Goal: Check status: Check status

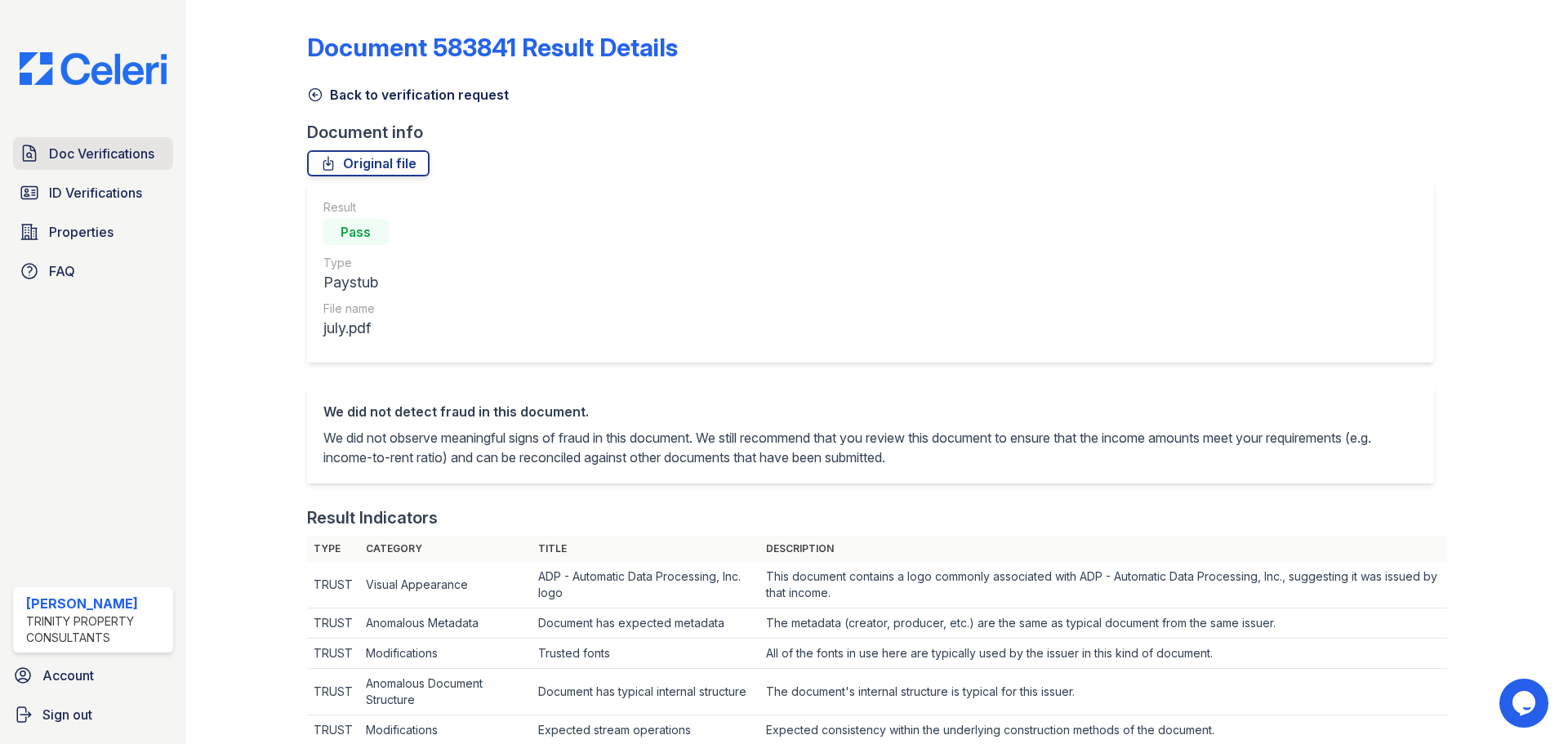
scroll to position [735, 0]
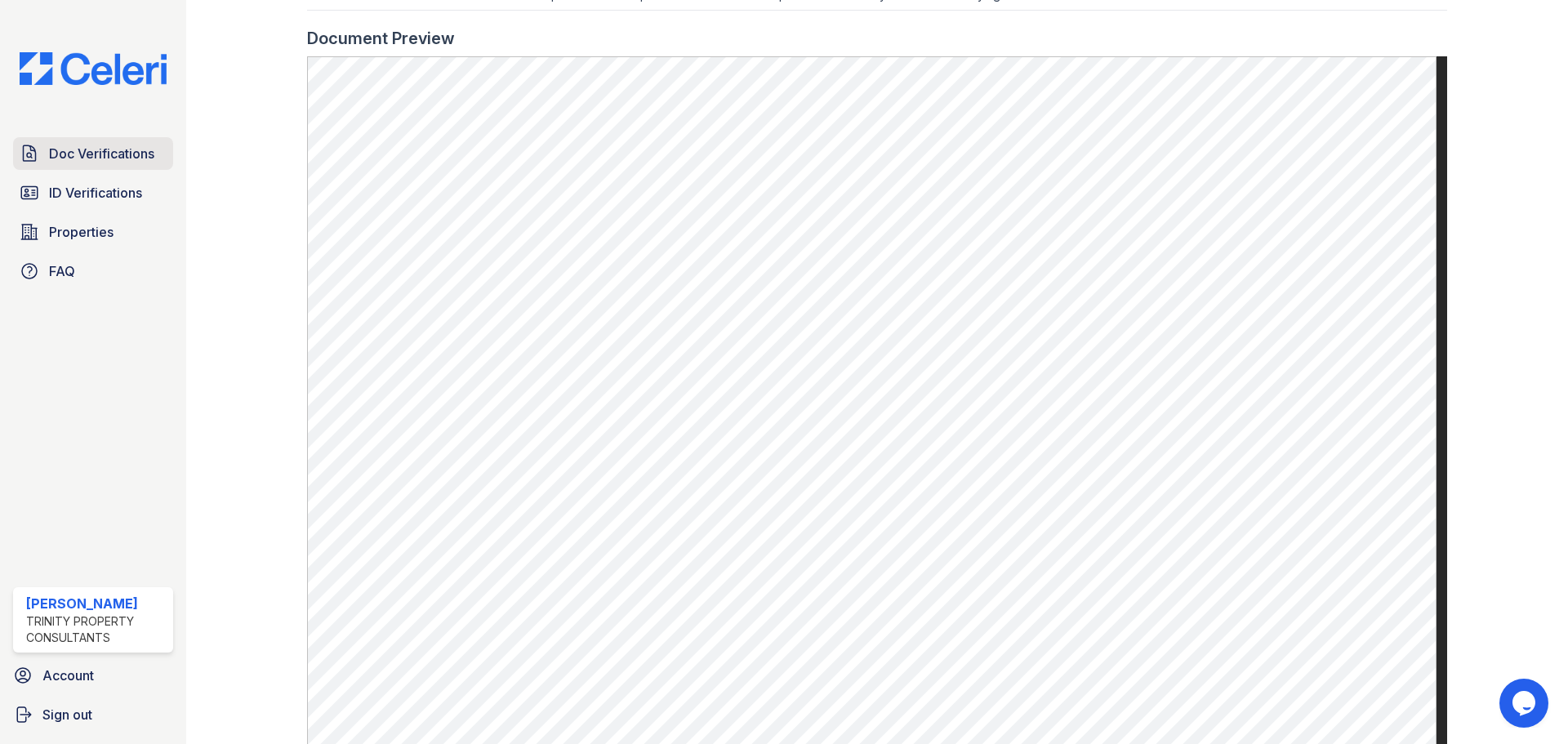
click at [117, 152] on span "Doc Verifications" at bounding box center [102, 153] width 105 height 19
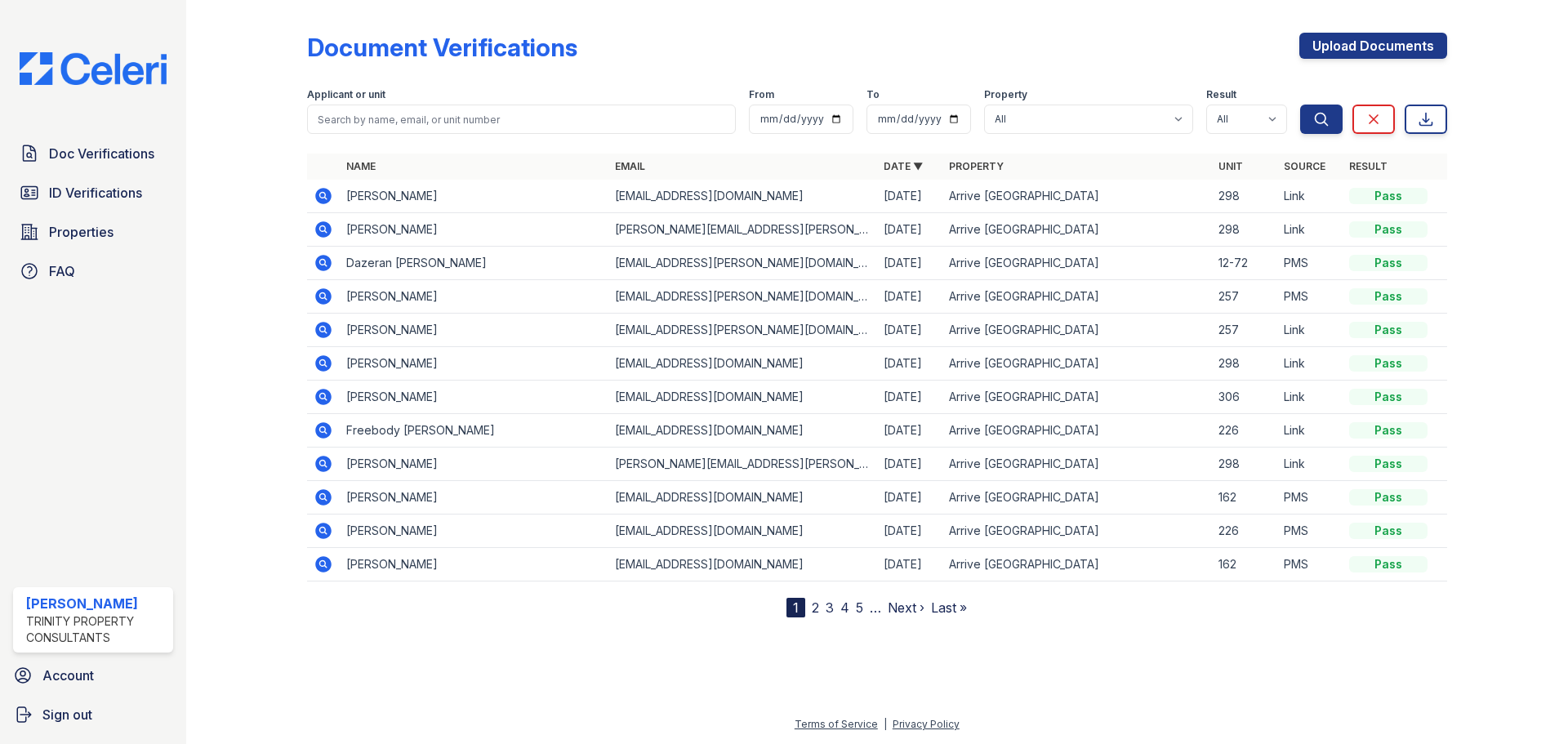
click at [325, 255] on icon at bounding box center [323, 263] width 19 height 19
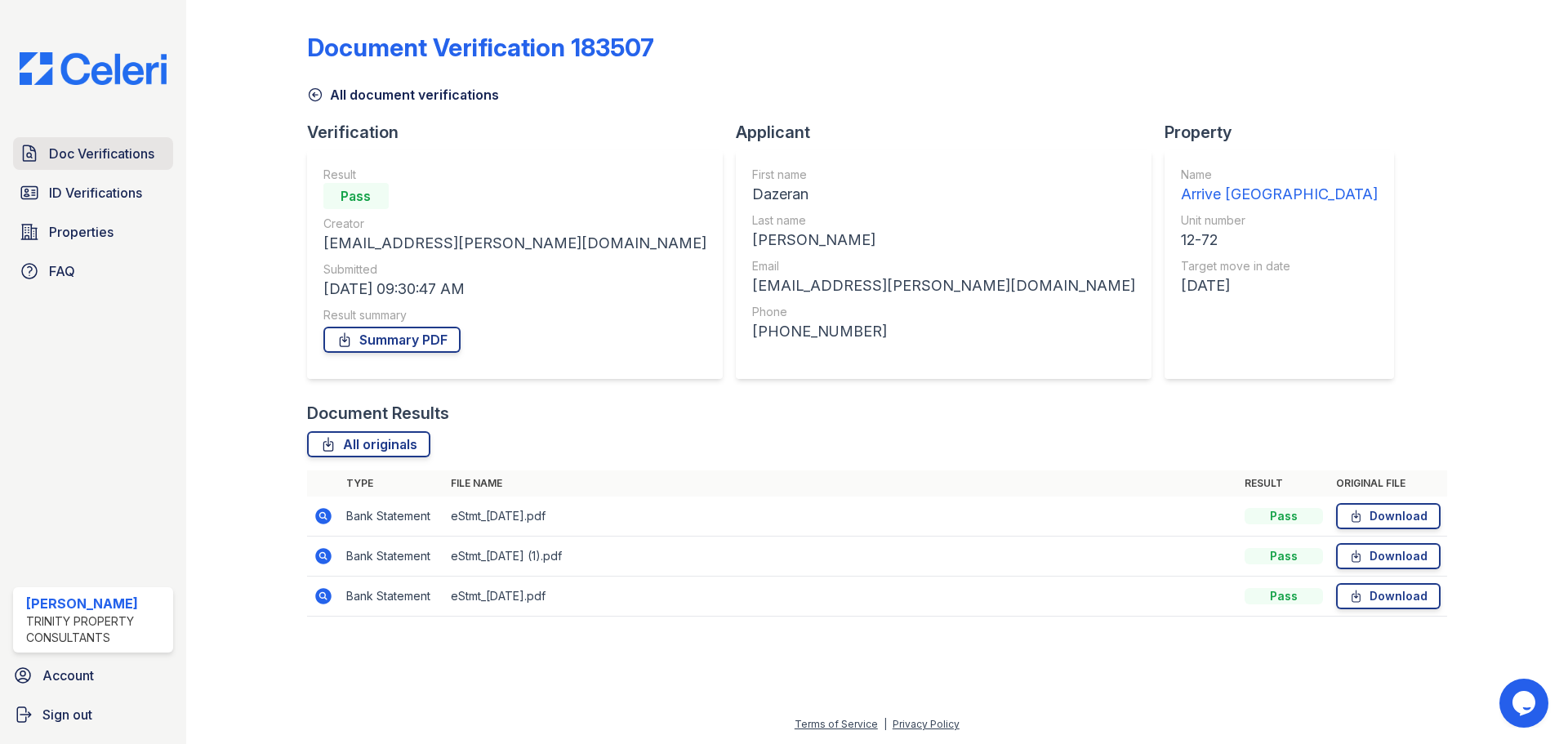
click at [134, 149] on span "Doc Verifications" at bounding box center [102, 153] width 105 height 19
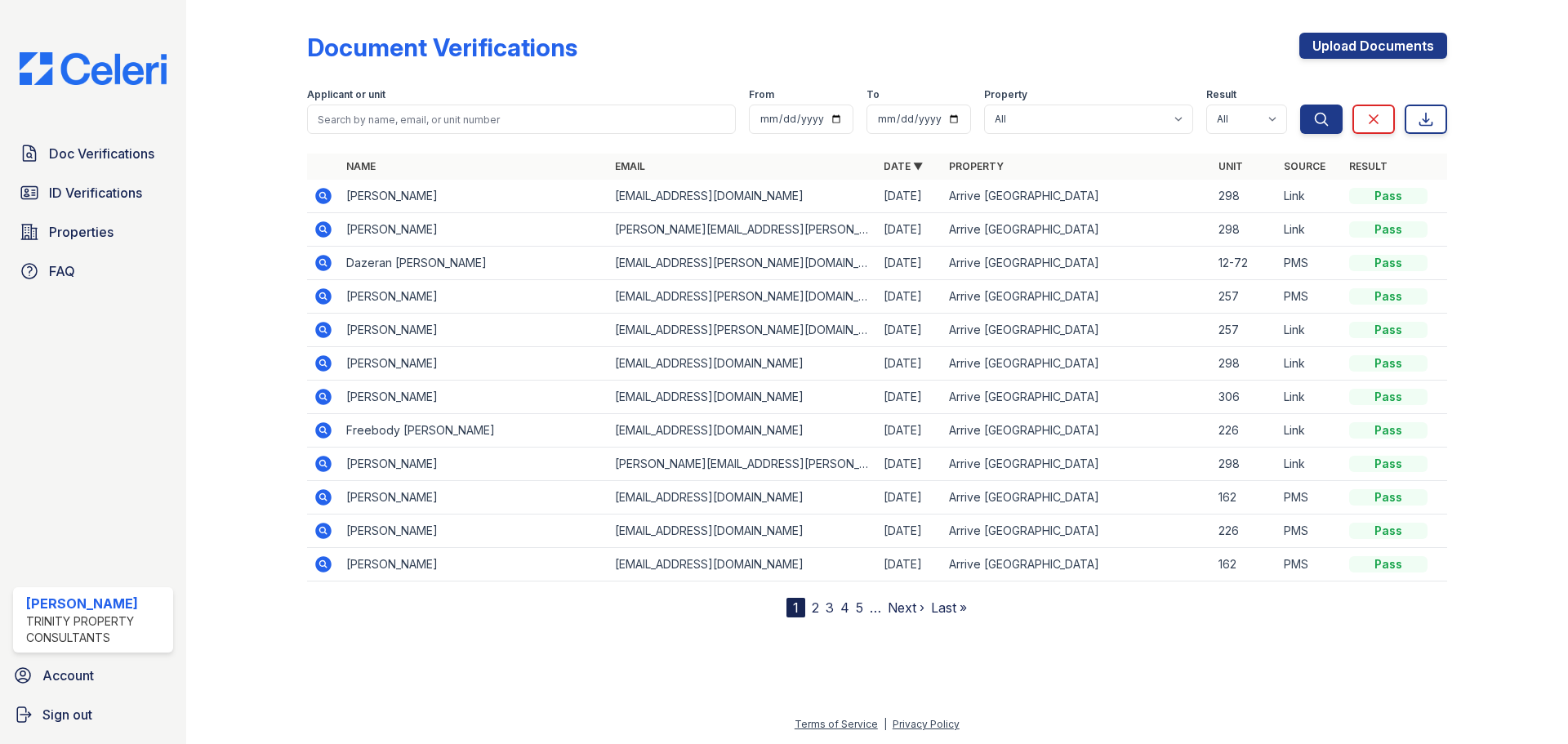
click at [146, 190] on link "ID Verifications" at bounding box center [93, 193] width 160 height 32
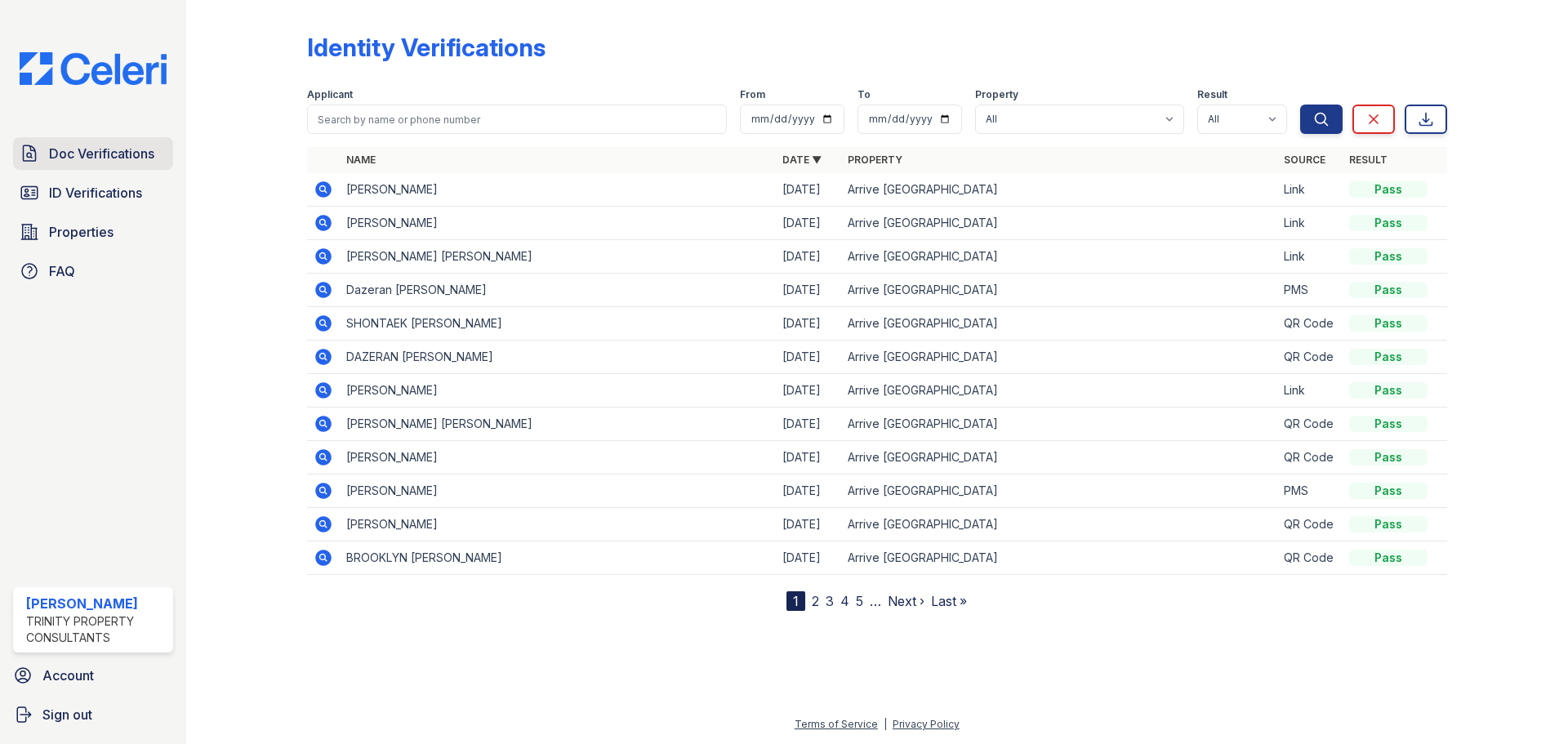
click at [165, 147] on link "Doc Verifications" at bounding box center [93, 153] width 160 height 32
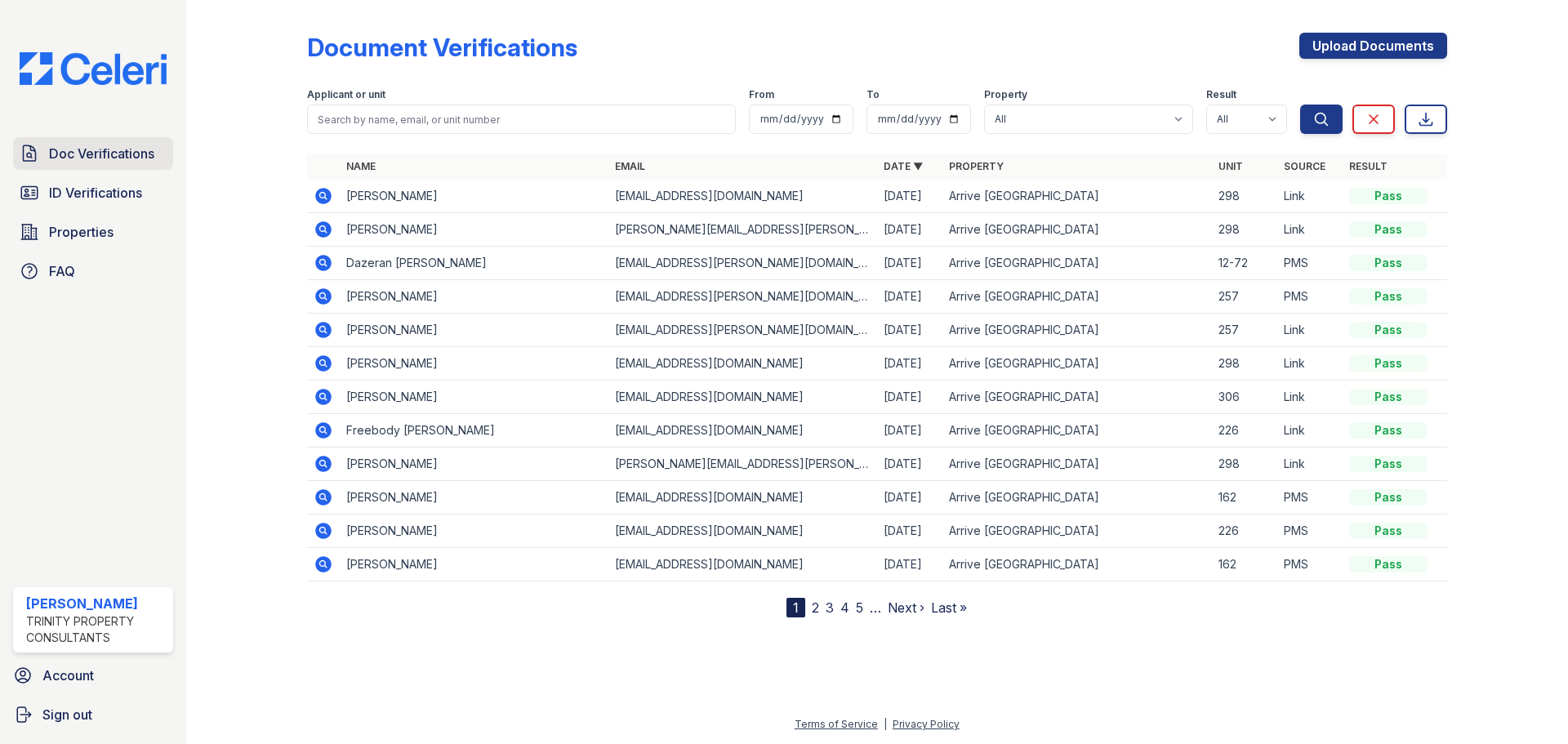
click at [142, 139] on link "Doc Verifications" at bounding box center [93, 153] width 160 height 32
click at [319, 263] on icon at bounding box center [323, 263] width 19 height 19
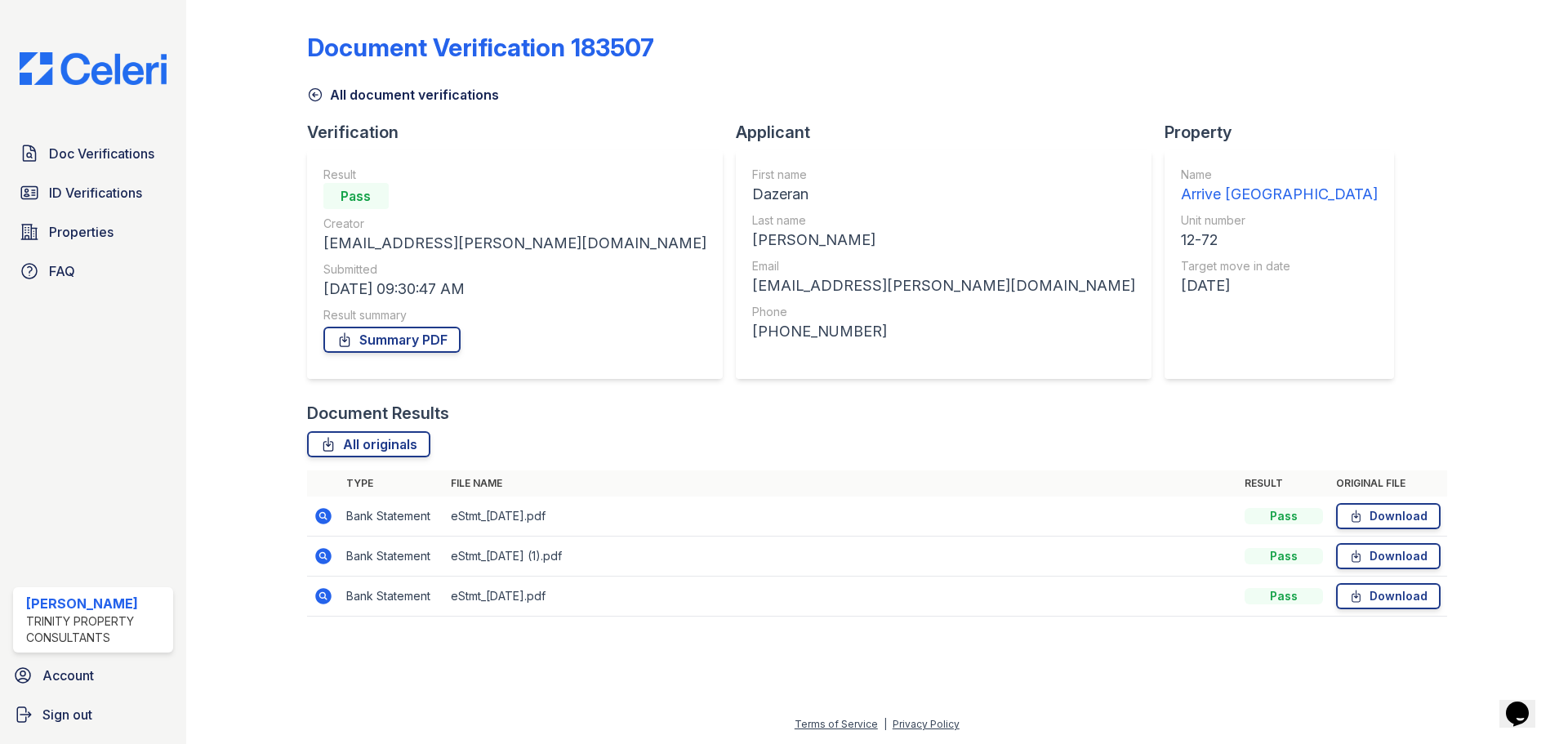
click at [327, 522] on icon at bounding box center [323, 516] width 17 height 17
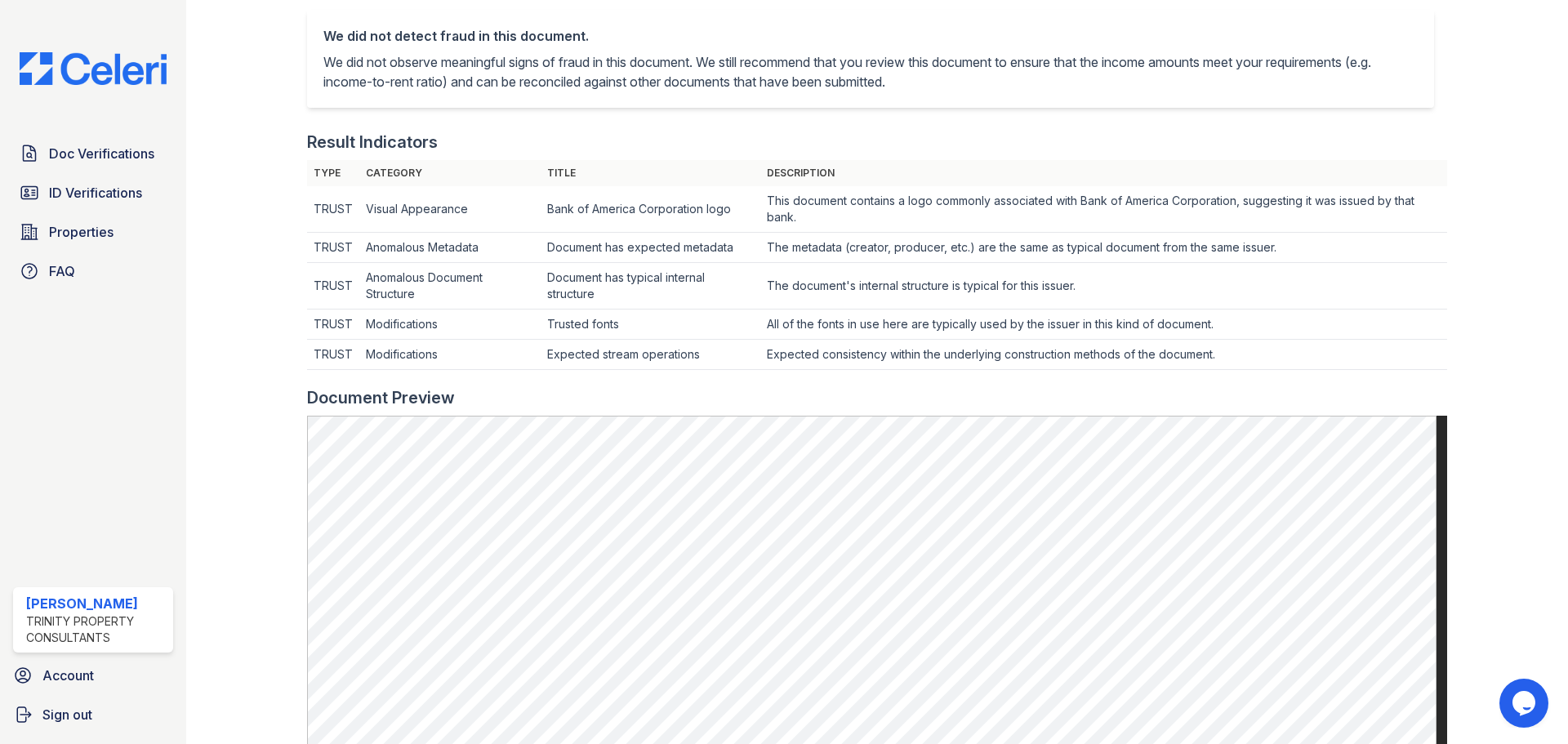
scroll to position [112, 0]
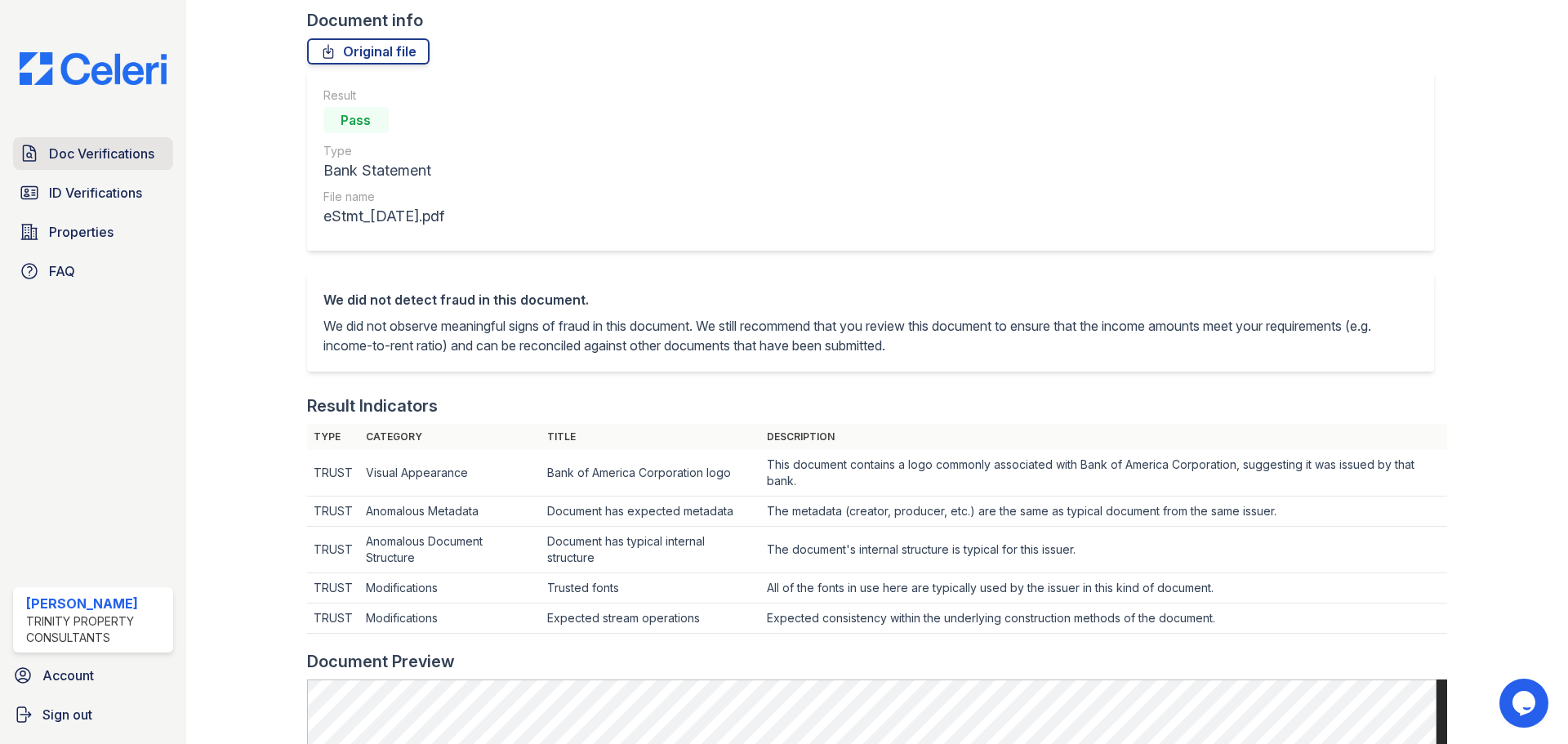
click at [135, 148] on span "Doc Verifications" at bounding box center [102, 153] width 105 height 19
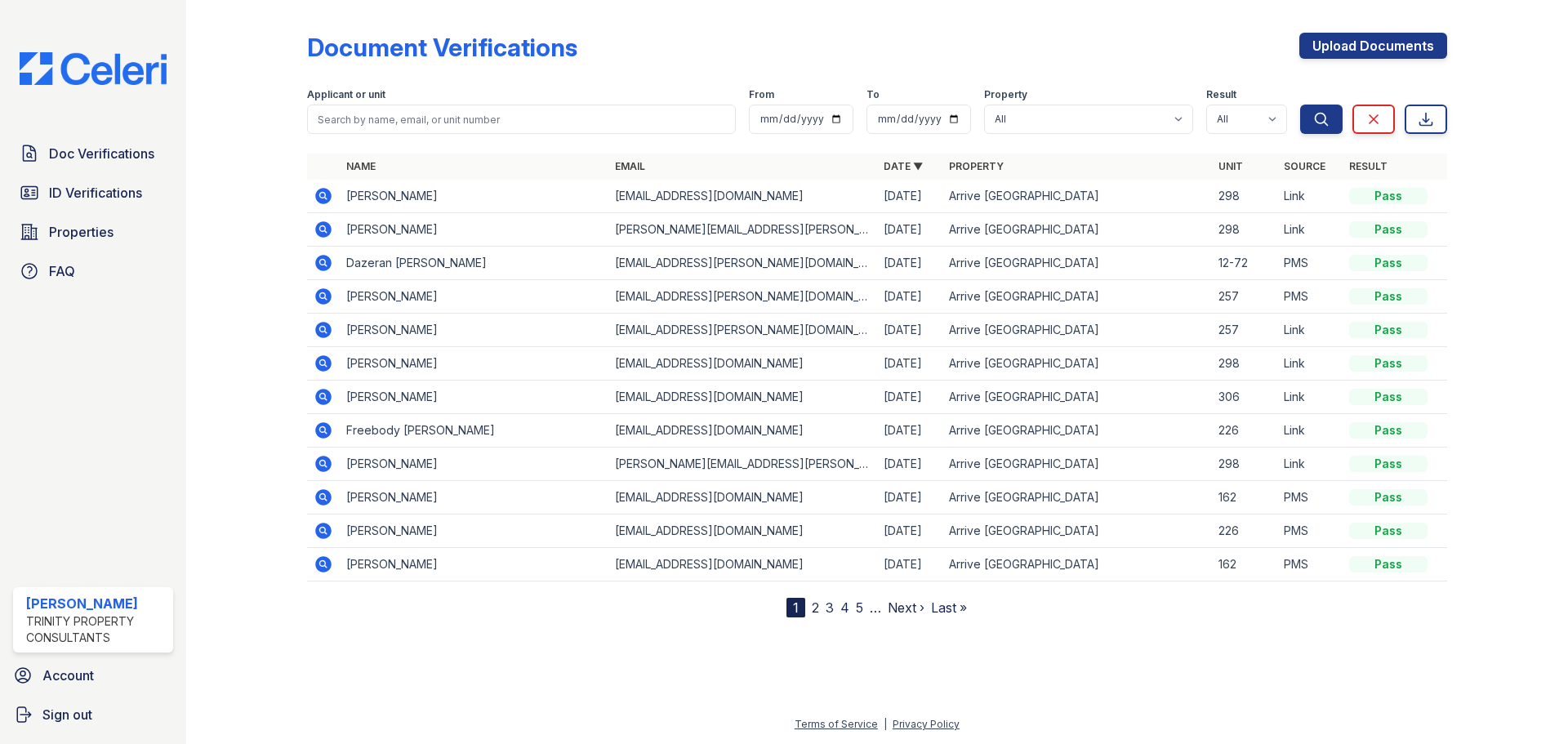
drag, startPoint x: 997, startPoint y: 682, endPoint x: 981, endPoint y: 675, distance: 17.5
click at [997, 682] on div at bounding box center [878, 679] width 1330 height 71
click at [324, 263] on icon at bounding box center [322, 262] width 4 height 4
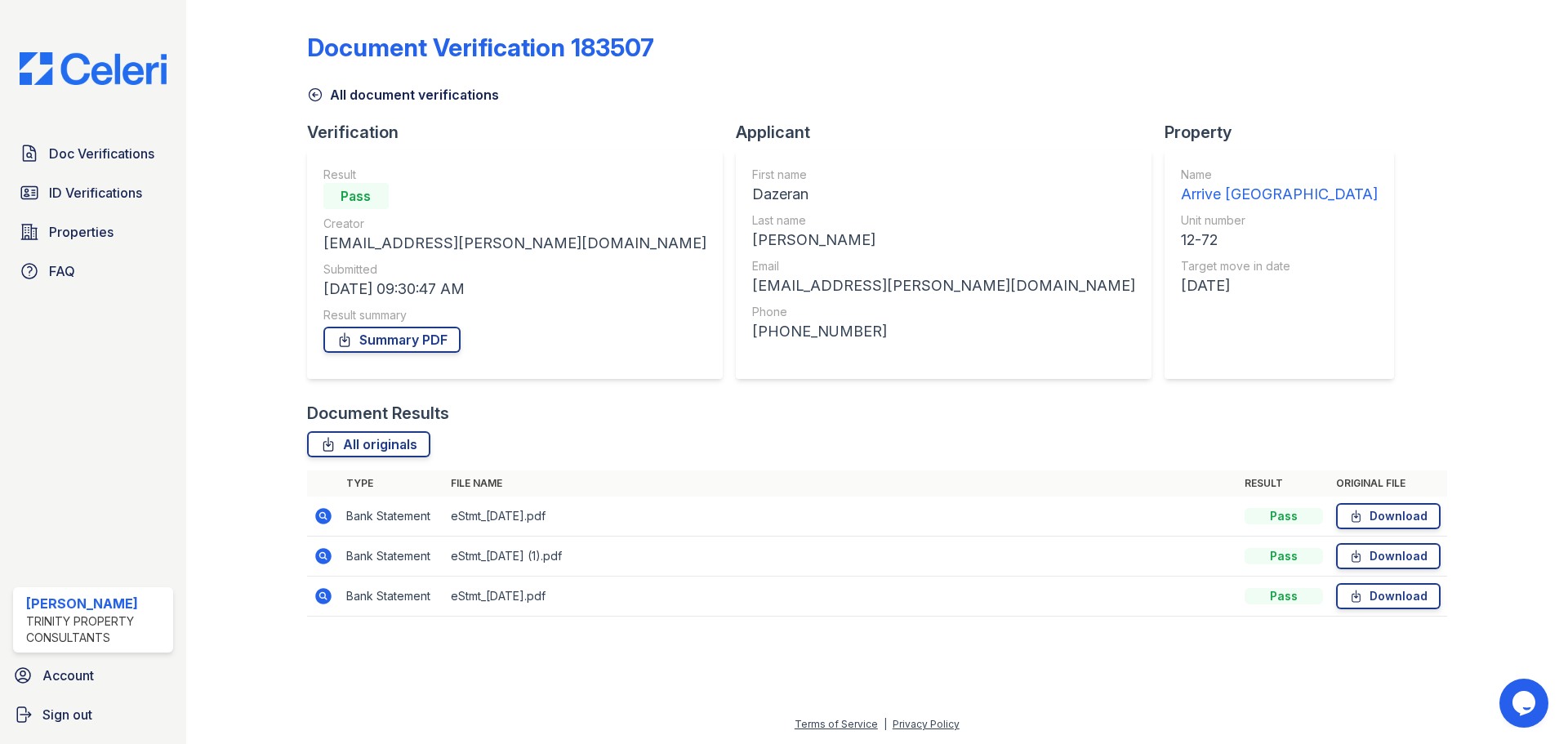
click at [318, 556] on icon at bounding box center [323, 556] width 17 height 17
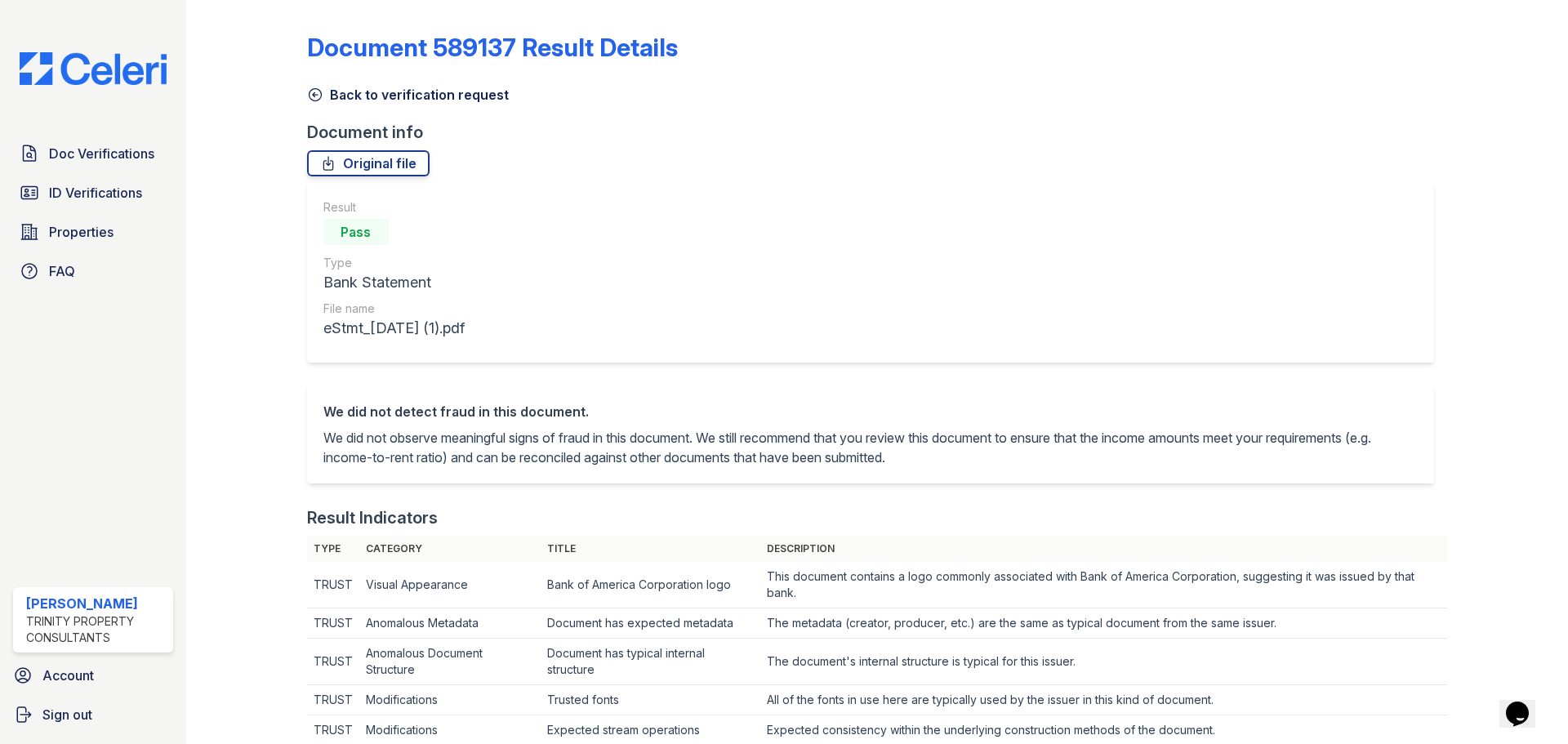
click at [326, 97] on link "Back to verification request" at bounding box center [408, 95] width 202 height 19
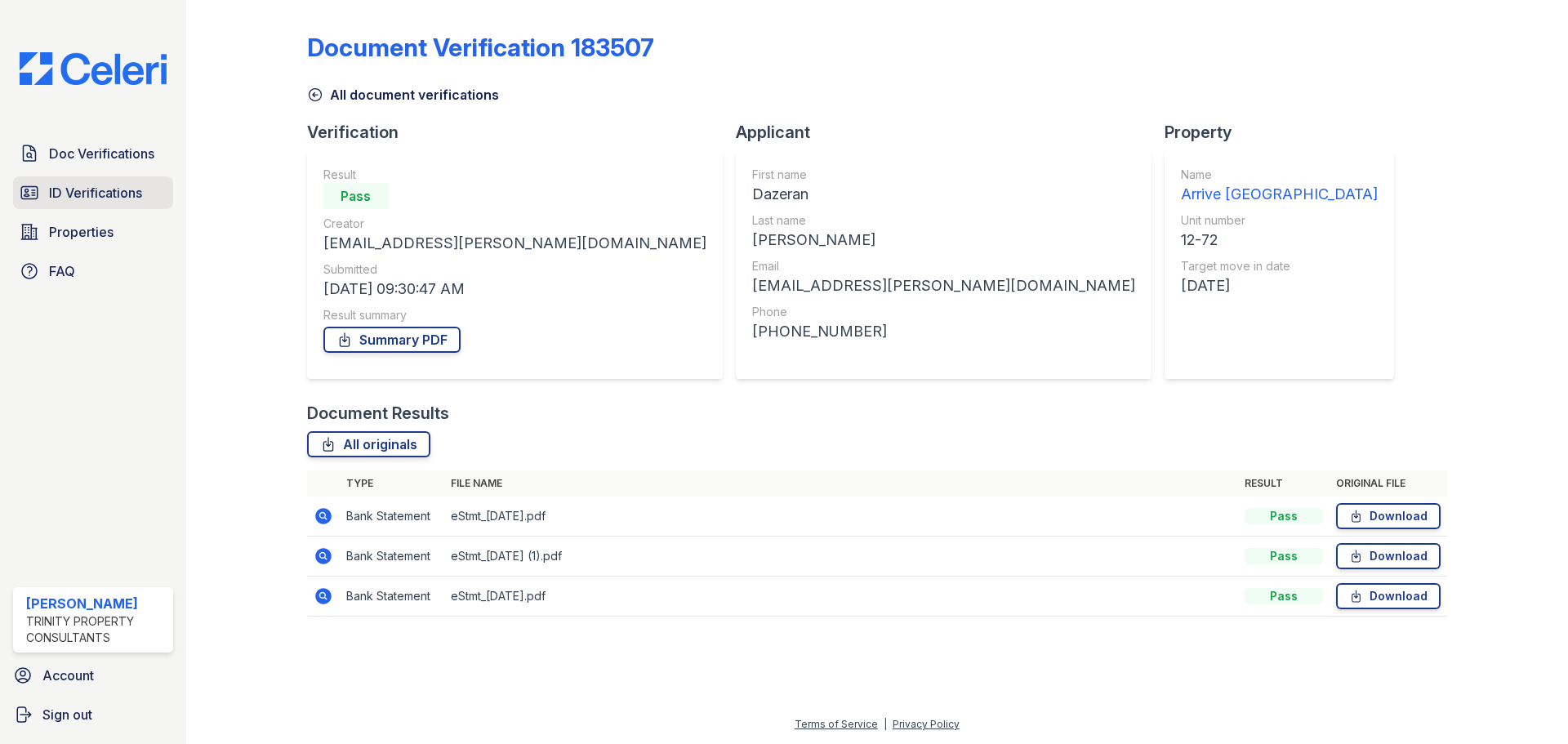
click at [88, 186] on span "ID Verifications" at bounding box center [95, 193] width 93 height 19
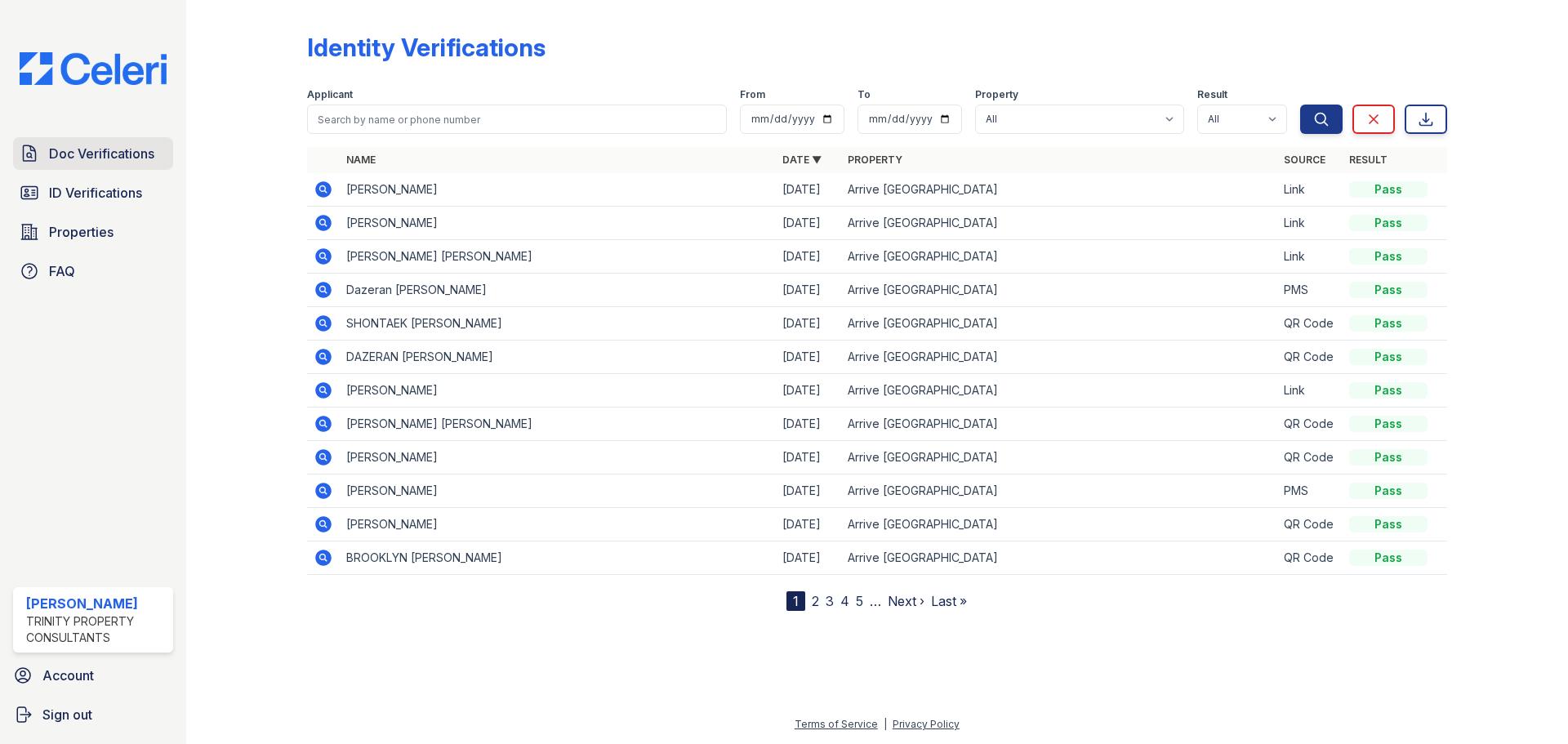
click at [119, 158] on span "Doc Verifications" at bounding box center [102, 153] width 105 height 19
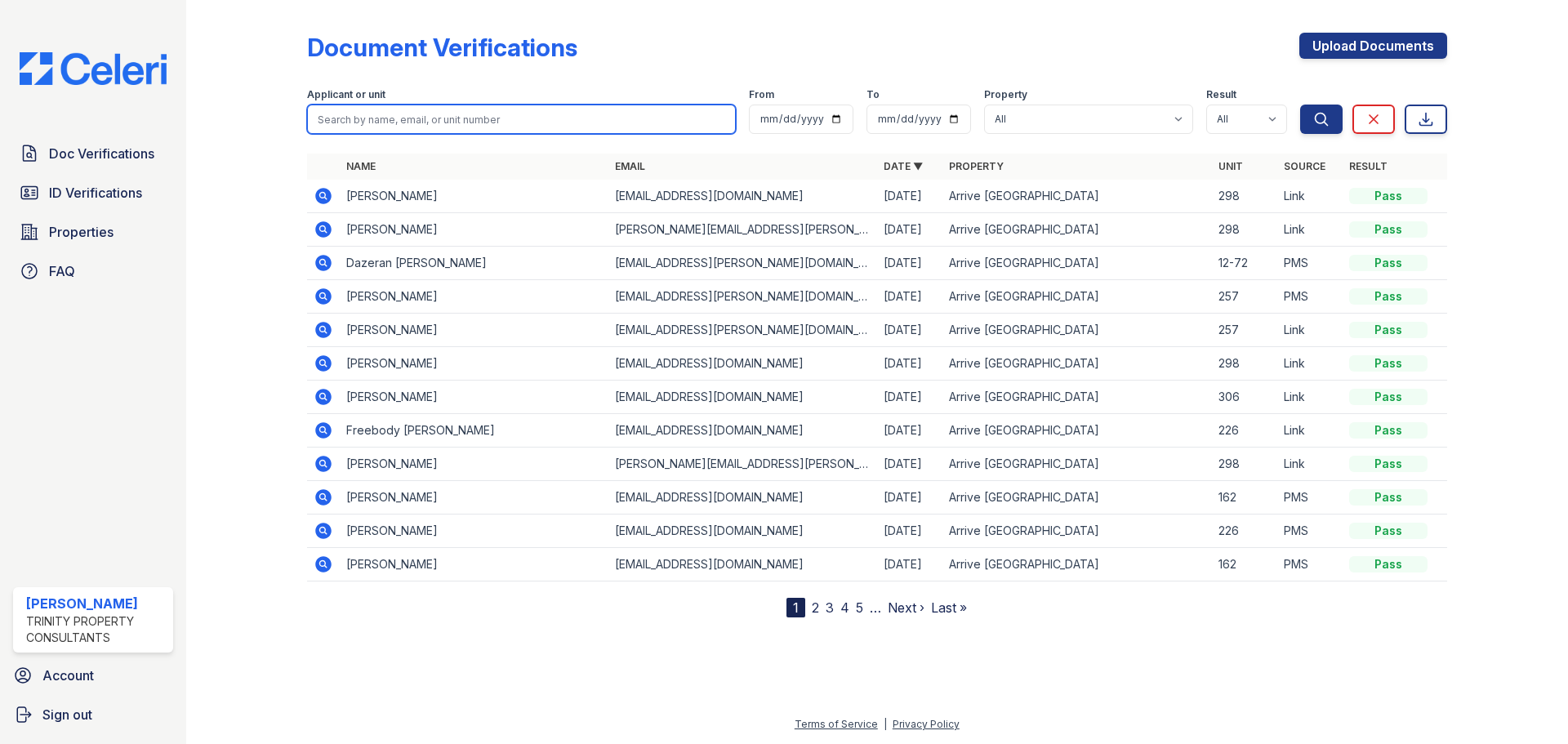
click at [406, 129] on input "search" at bounding box center [522, 119] width 429 height 30
click at [360, 422] on td "Freebody Blay" at bounding box center [473, 431] width 269 height 33
click at [328, 430] on icon at bounding box center [323, 431] width 17 height 17
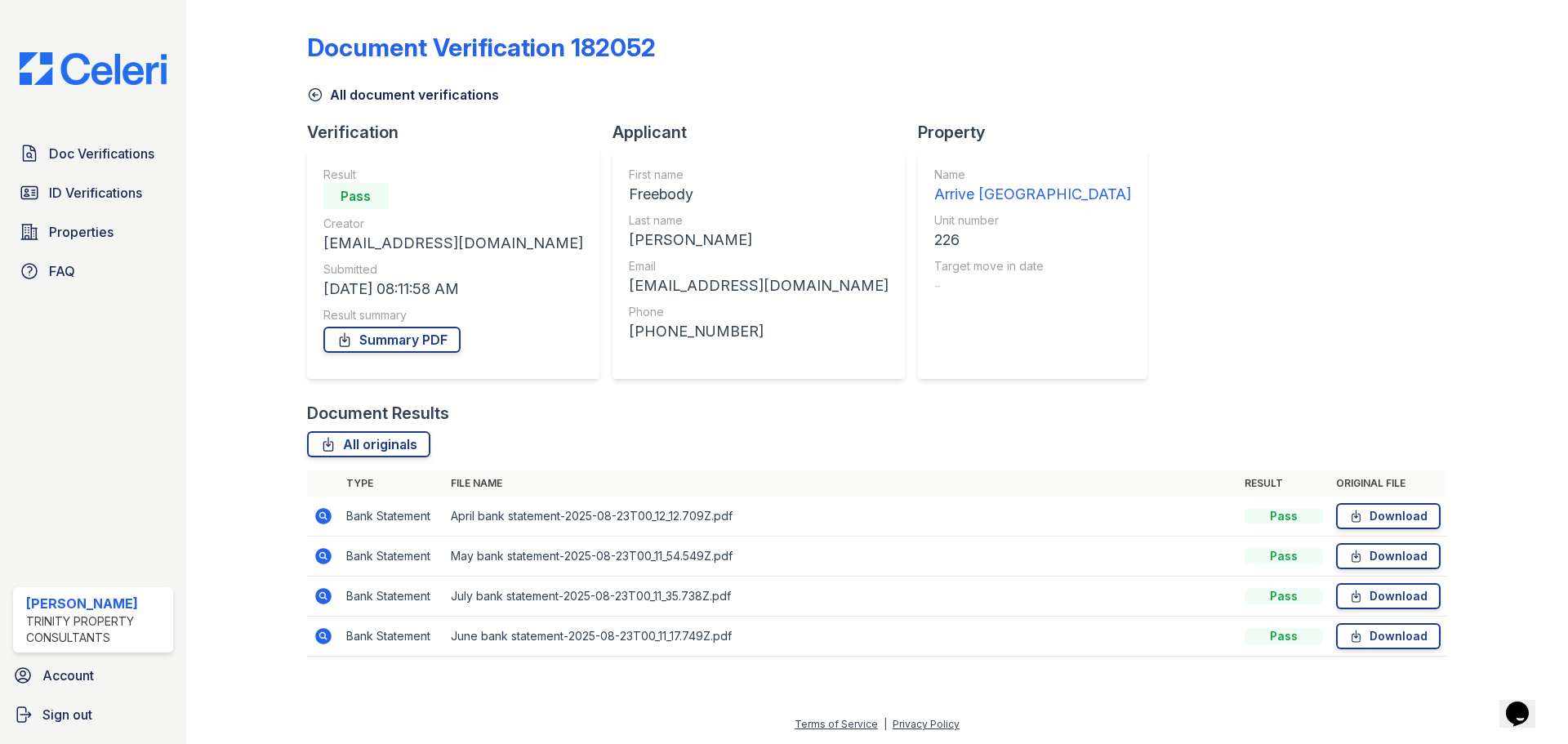
click at [327, 519] on icon at bounding box center [323, 516] width 17 height 17
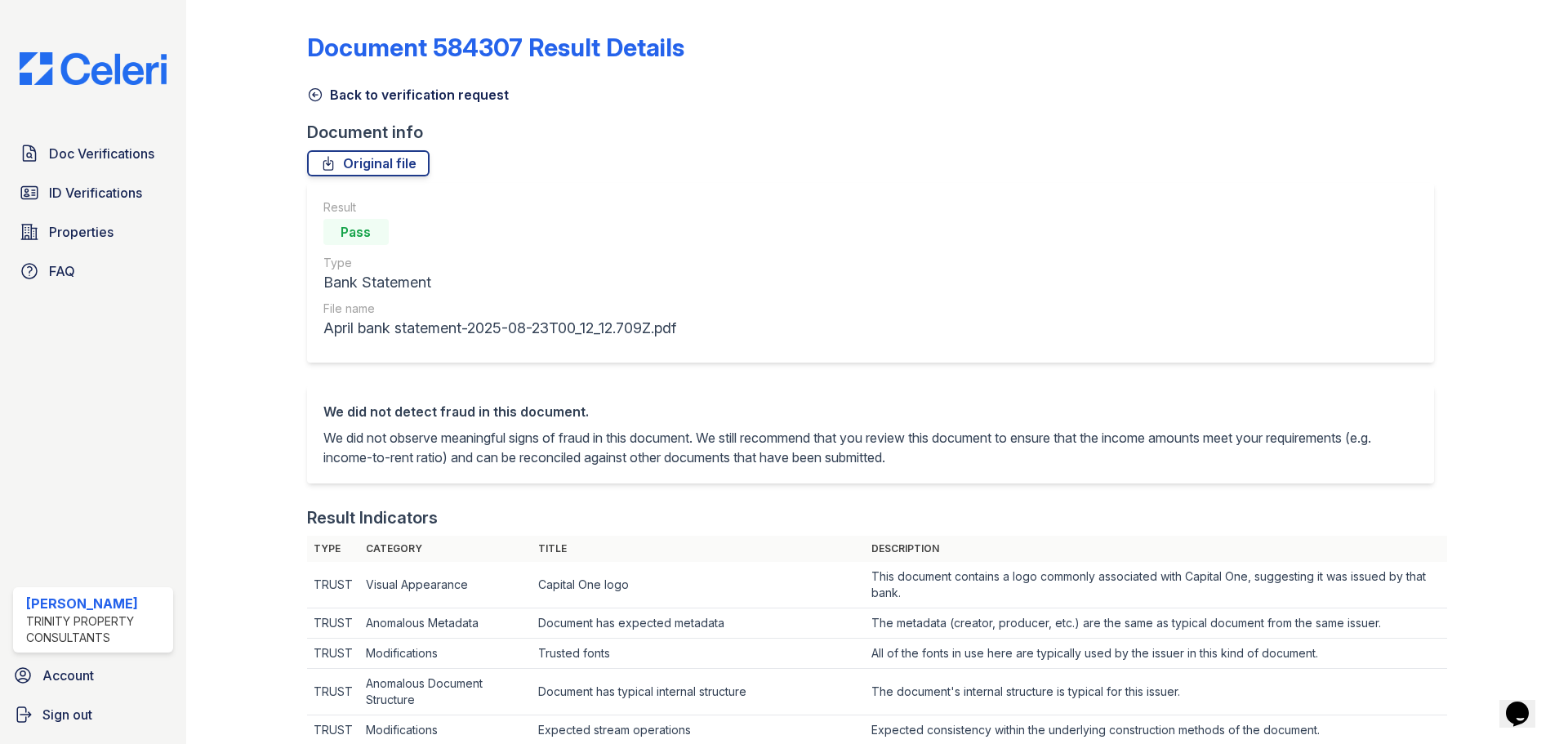
click at [315, 94] on icon at bounding box center [315, 95] width 17 height 17
